Goal: Transaction & Acquisition: Purchase product/service

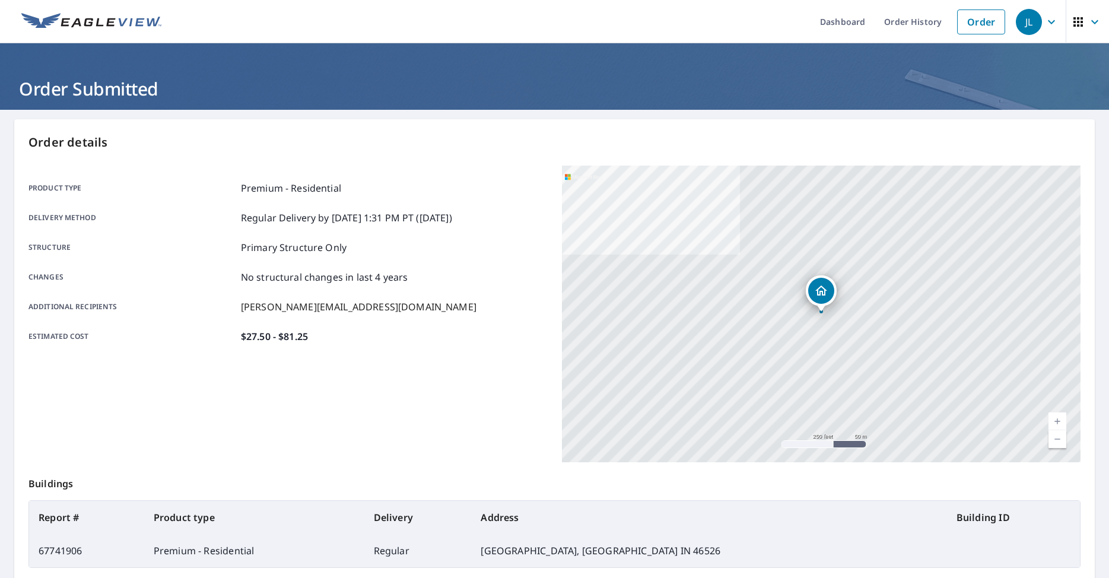
scroll to position [78, 0]
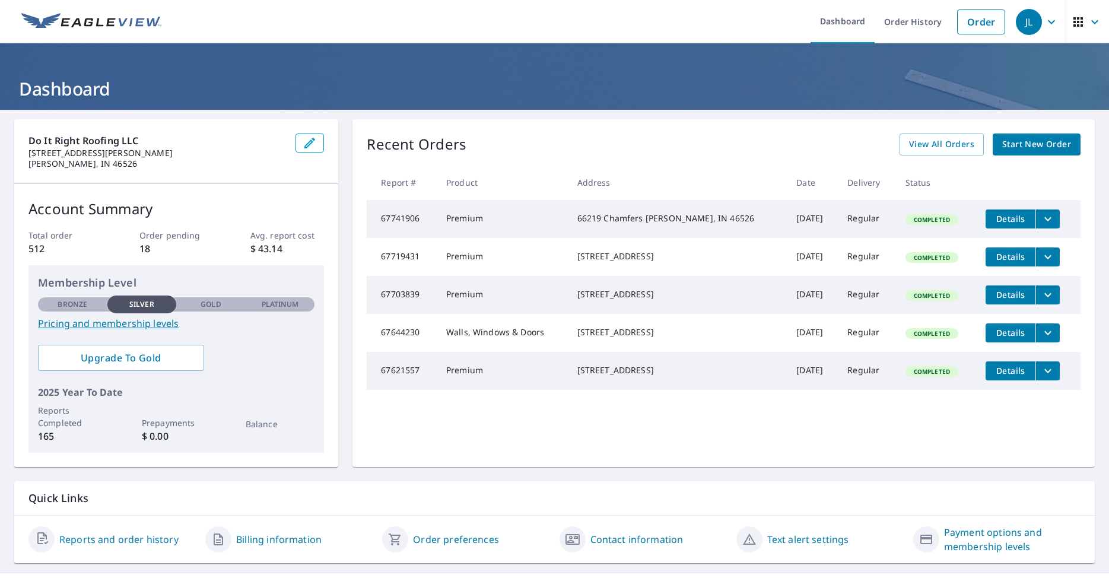
click at [1050, 143] on span "Start New Order" at bounding box center [1036, 144] width 69 height 15
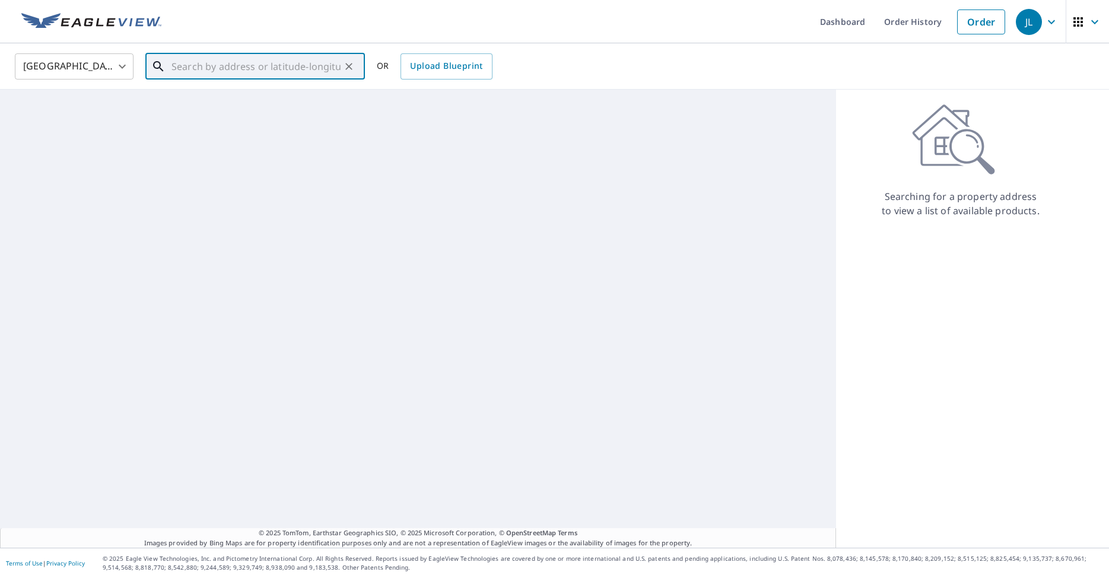
click at [253, 78] on input "text" at bounding box center [255, 66] width 169 height 33
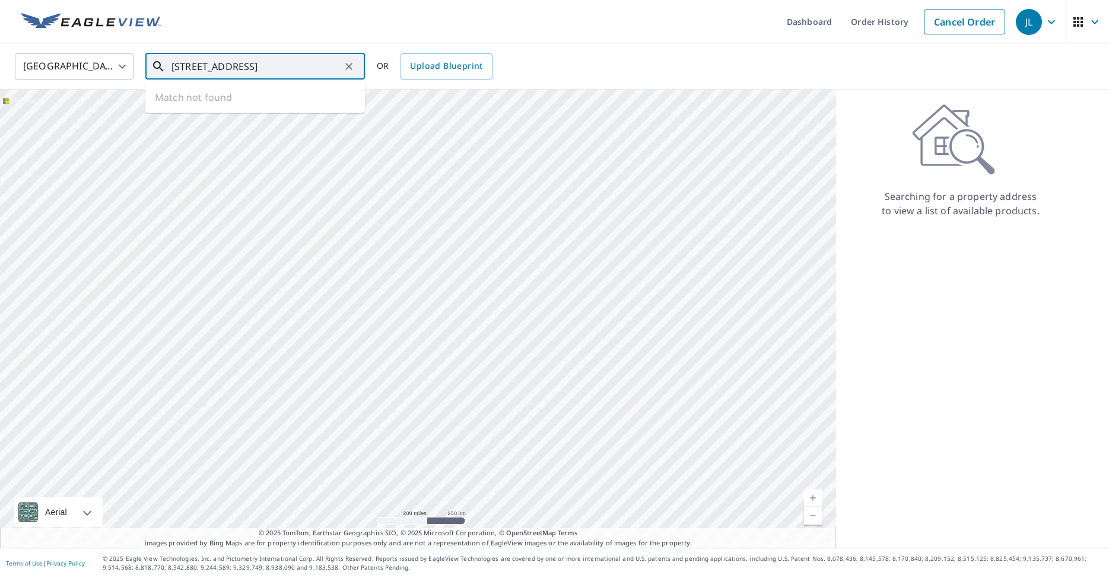
click at [271, 67] on input "56002 c r 21 bristol" at bounding box center [255, 66] width 169 height 33
click at [259, 114] on p "Bristol, IN 46507" at bounding box center [262, 114] width 186 height 12
type input "56002 County Road 21 Bristol, IN 46507"
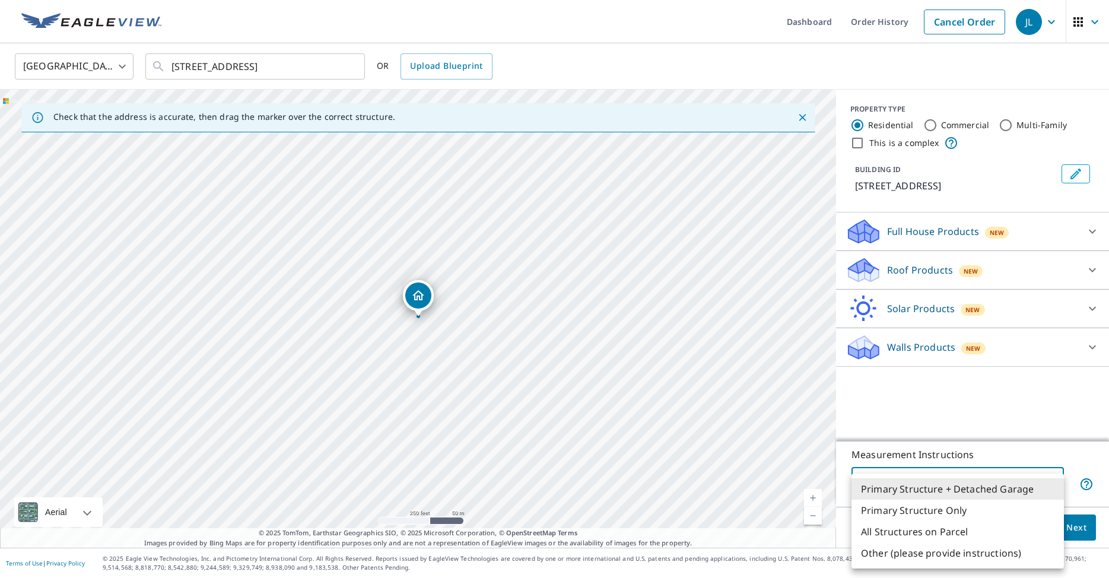
click at [1061, 478] on body "JL JL Dashboard Order History Cancel Order JL United States US ​ 56002 County R…" at bounding box center [554, 289] width 1109 height 578
click at [977, 514] on li "Primary Structure Only" at bounding box center [957, 510] width 212 height 21
type input "2"
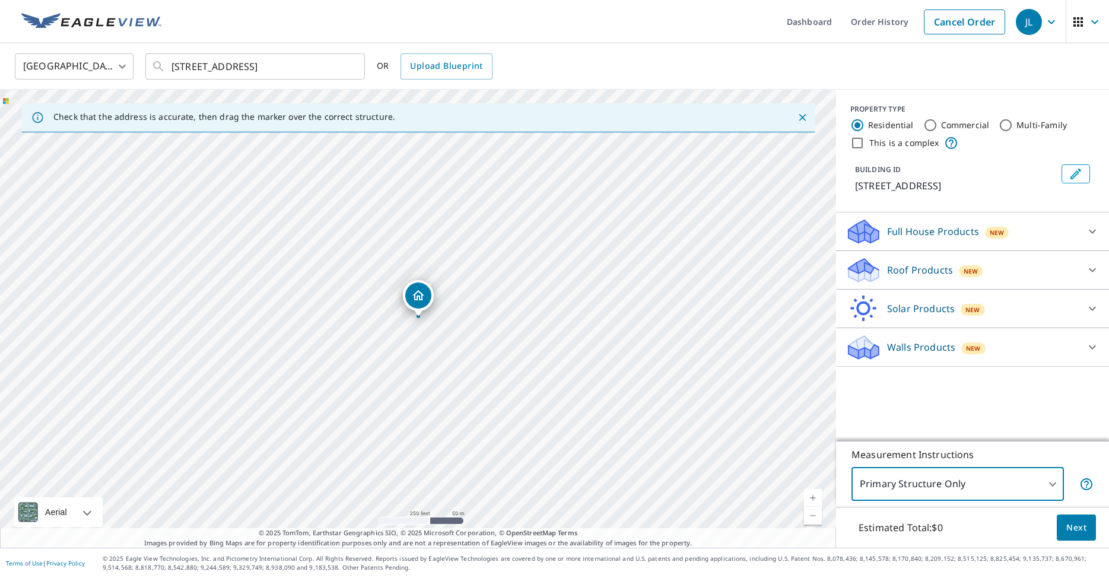
click at [985, 267] on div "Roof Products New" at bounding box center [962, 270] width 233 height 28
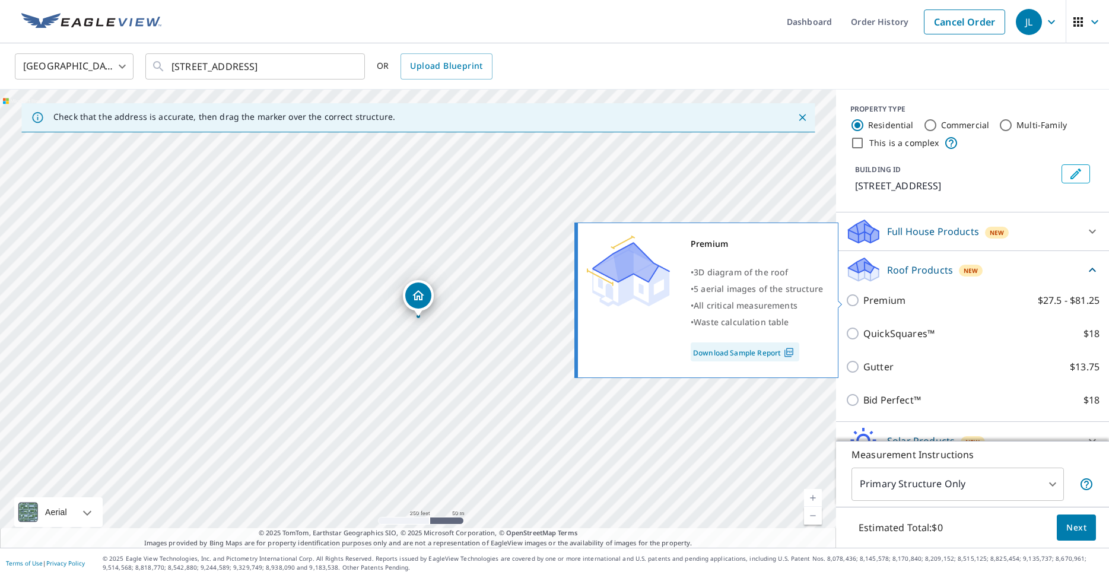
click at [865, 298] on p "Premium" at bounding box center [884, 300] width 42 height 14
click at [863, 298] on input "Premium $27.5 - $81.25" at bounding box center [855, 300] width 18 height 14
checkbox input "true"
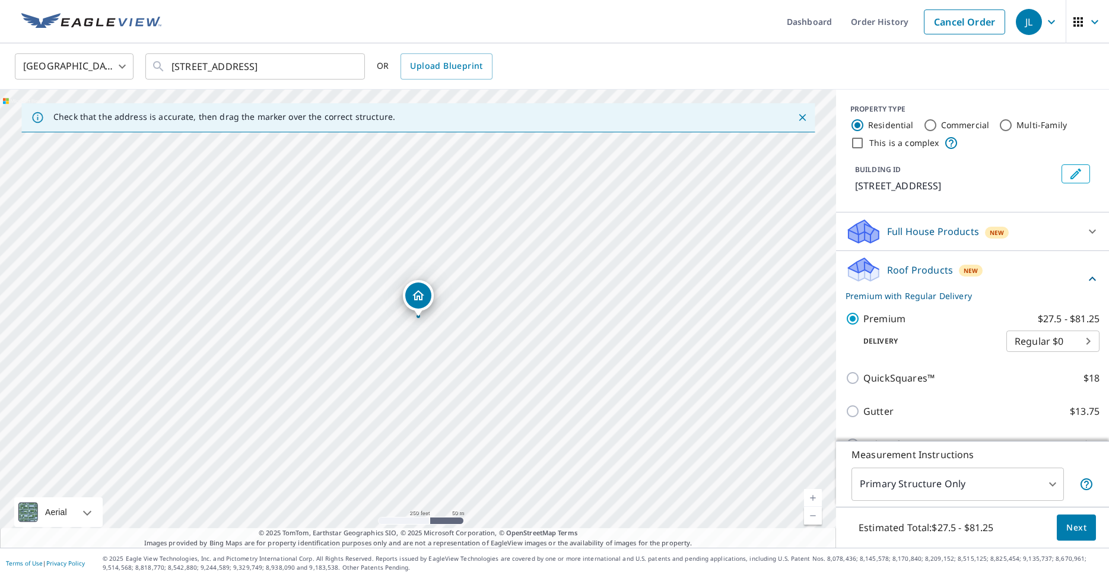
click at [1085, 533] on span "Next" at bounding box center [1076, 527] width 20 height 15
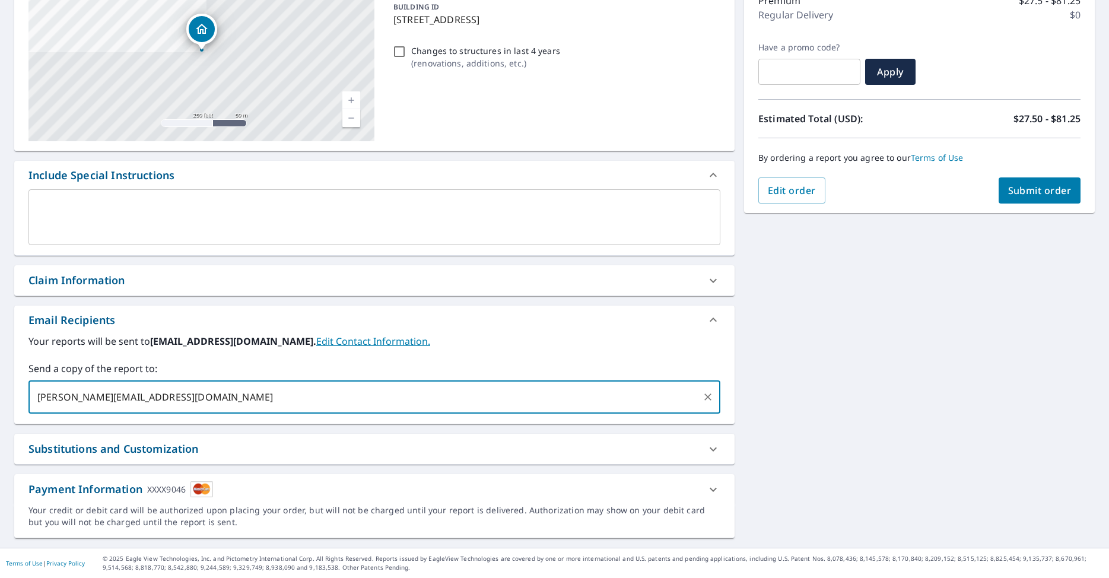
type input "[PERSON_NAME][EMAIL_ADDRESS][DOMAIN_NAME]"
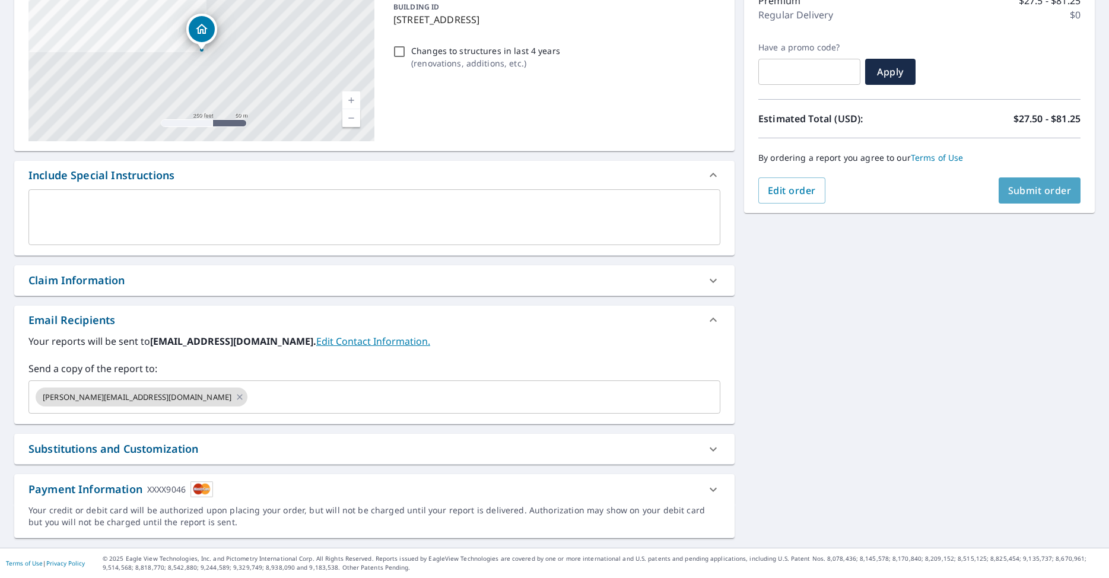
click at [1011, 195] on span "Submit order" at bounding box center [1039, 190] width 63 height 13
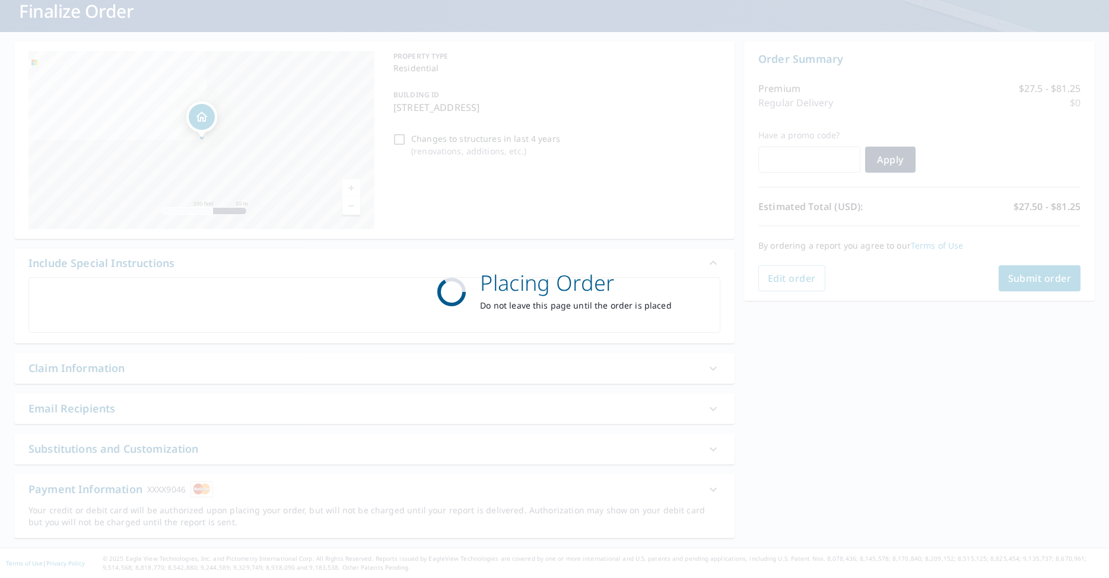
scroll to position [78, 0]
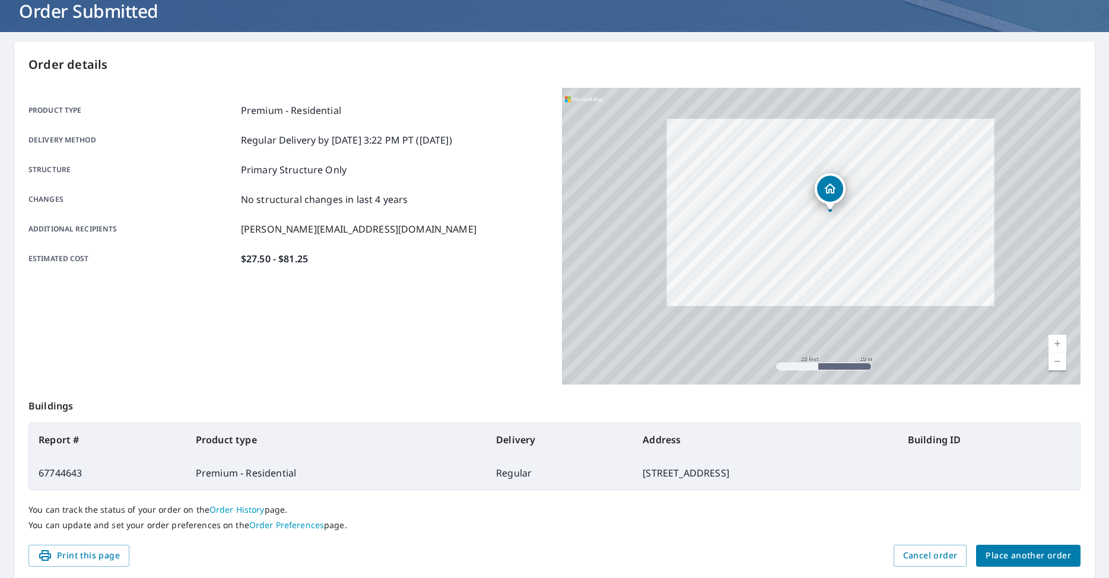
scroll to position [80, 0]
